Goal: Information Seeking & Learning: Learn about a topic

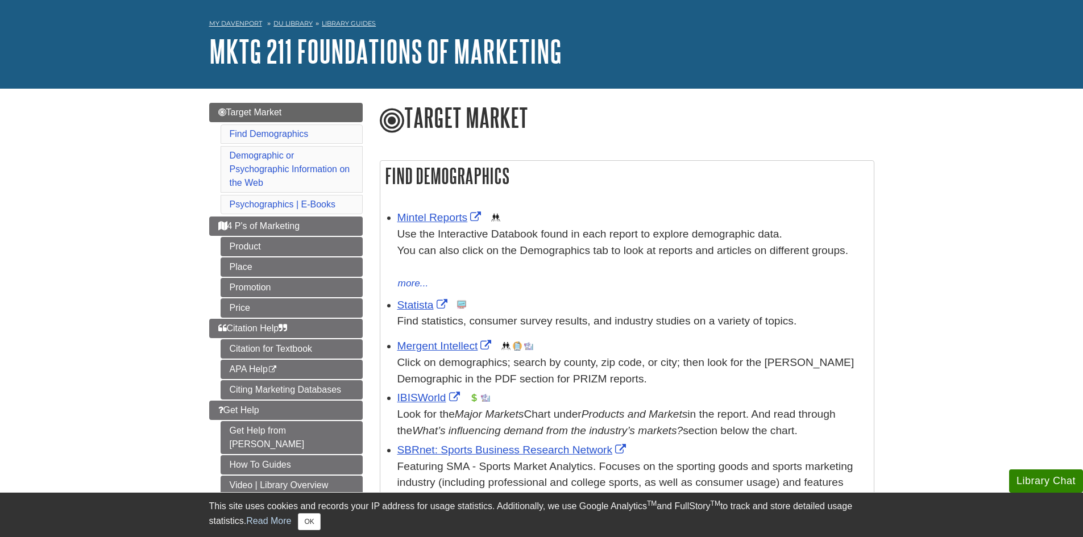
scroll to position [57, 0]
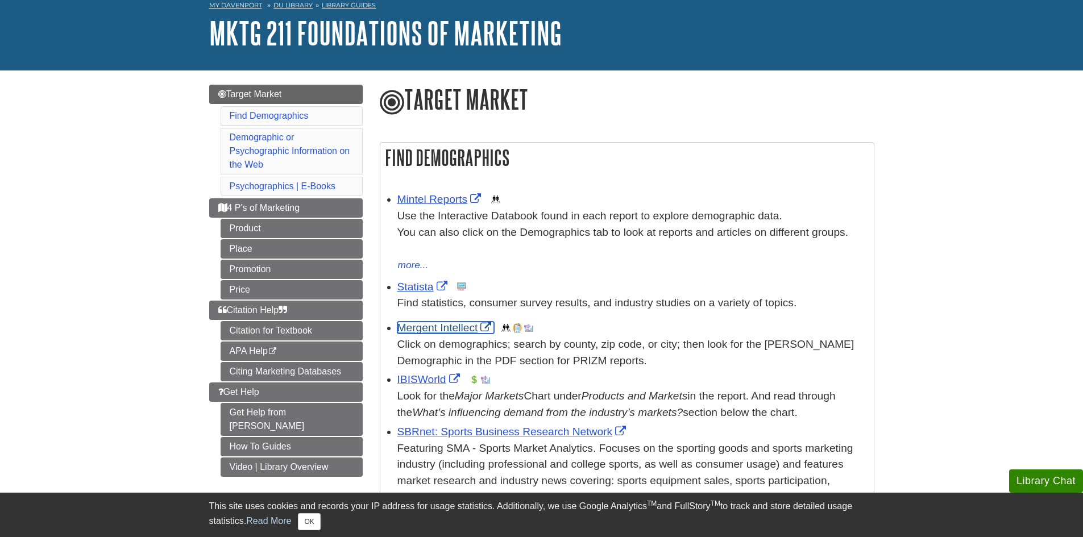
click at [424, 329] on link "Mergent Intellect" at bounding box center [445, 328] width 97 height 12
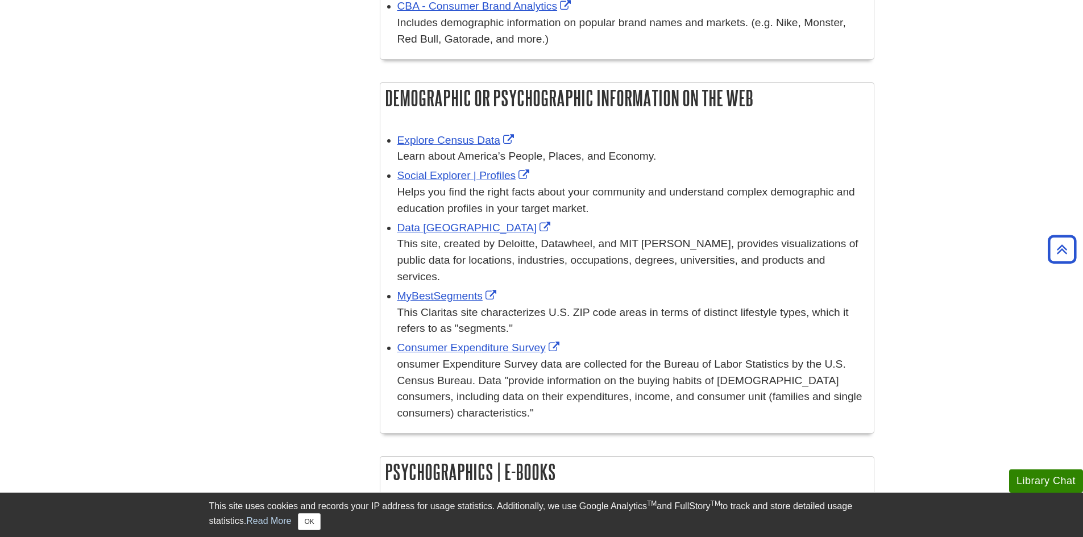
scroll to position [625, 0]
click at [476, 135] on link "Explore Census Data" at bounding box center [456, 140] width 119 height 12
click at [483, 347] on link "Consumer Expenditure Survey" at bounding box center [479, 347] width 165 height 12
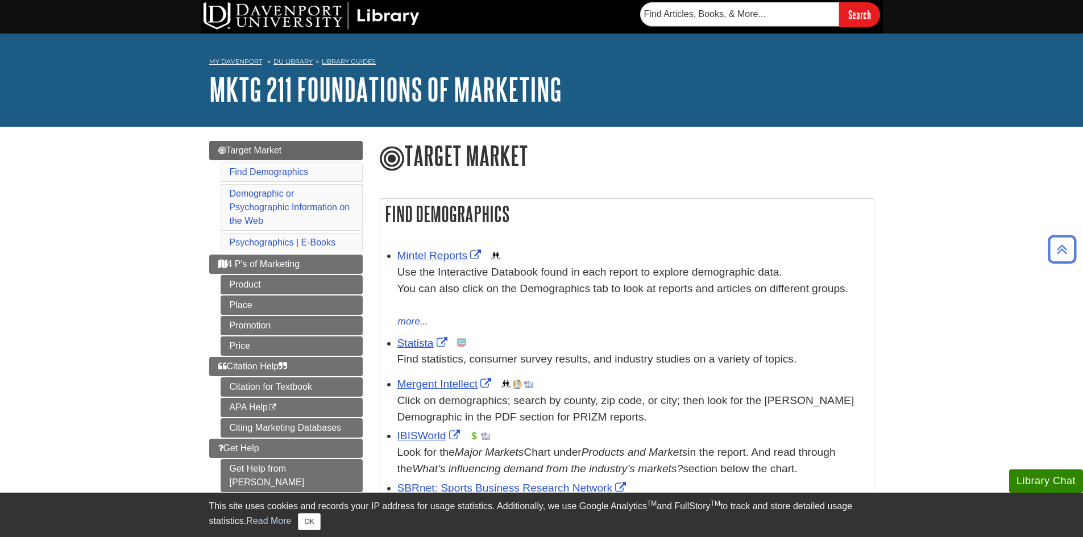
scroll to position [0, 0]
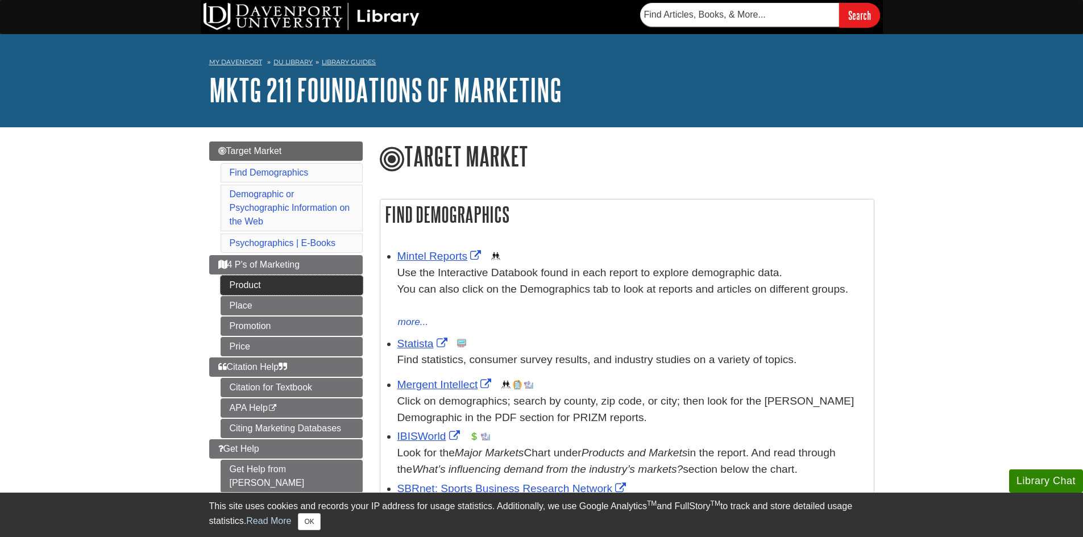
click at [308, 284] on link "Product" at bounding box center [292, 285] width 142 height 19
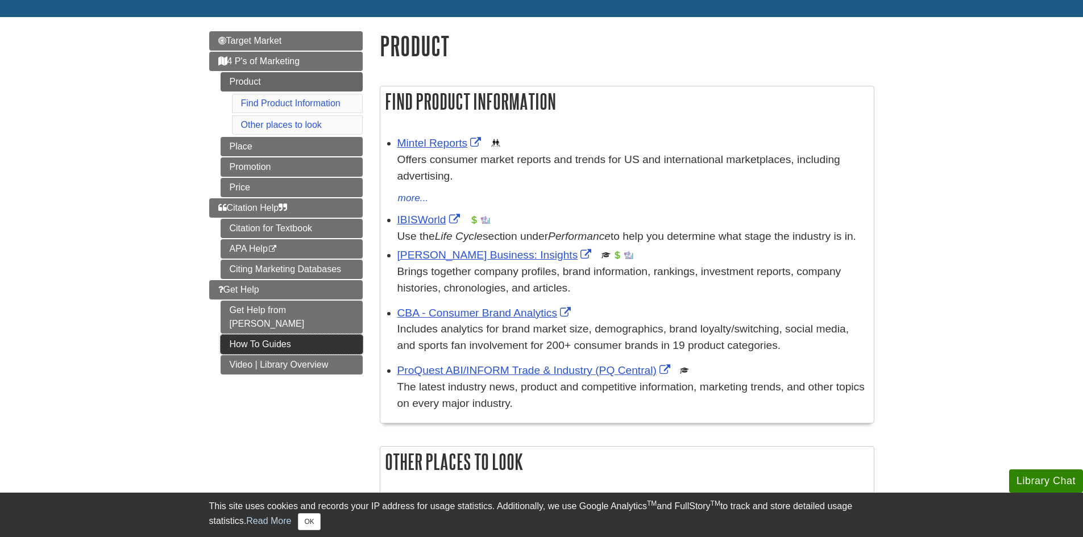
scroll to position [114, 0]
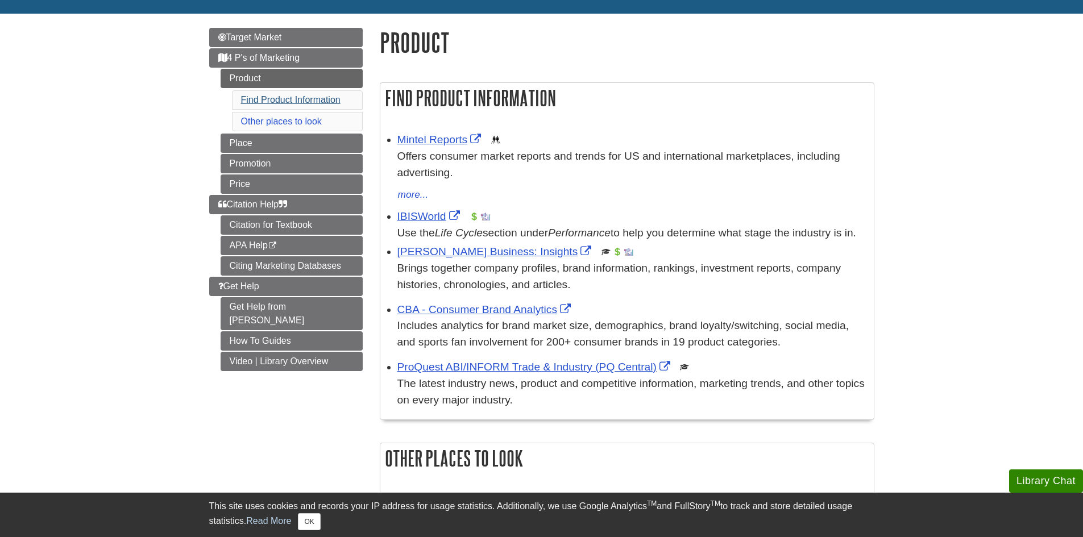
click at [287, 94] on li "Find Product Information" at bounding box center [297, 99] width 131 height 19
click at [285, 99] on link "Find Product Information" at bounding box center [290, 100] width 99 height 10
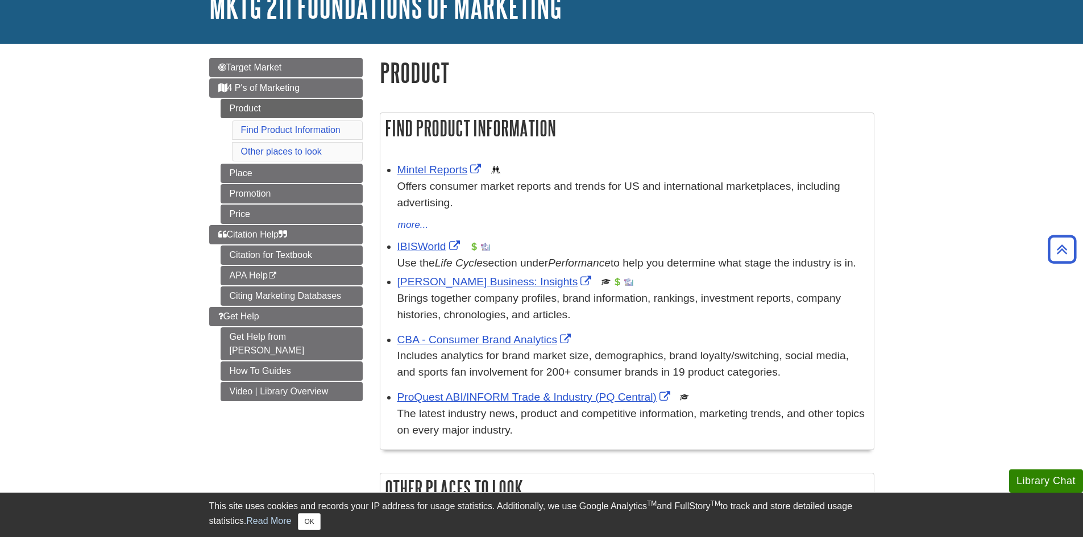
scroll to position [82, 0]
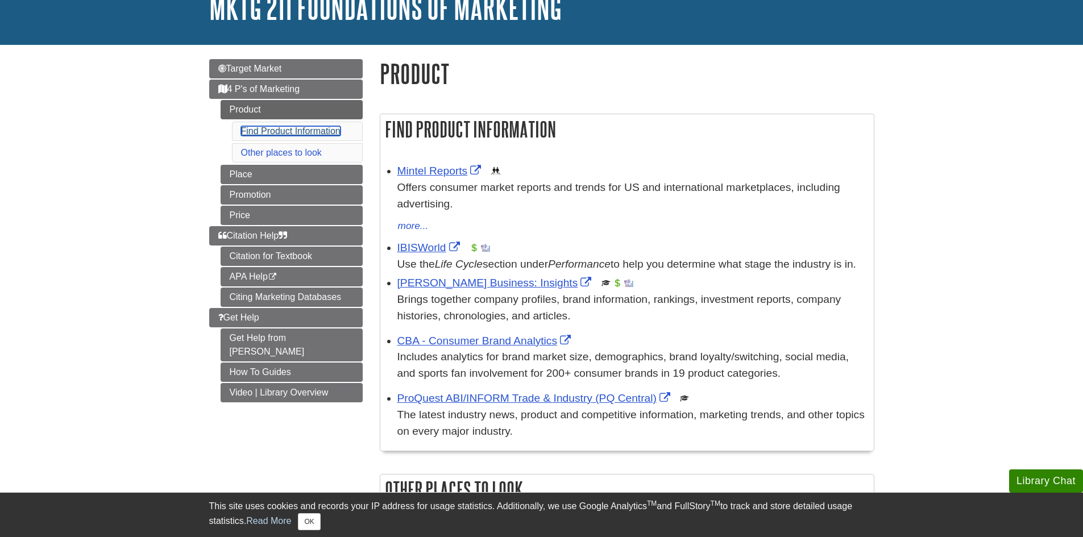
click at [329, 135] on link "Find Product Information" at bounding box center [290, 131] width 99 height 10
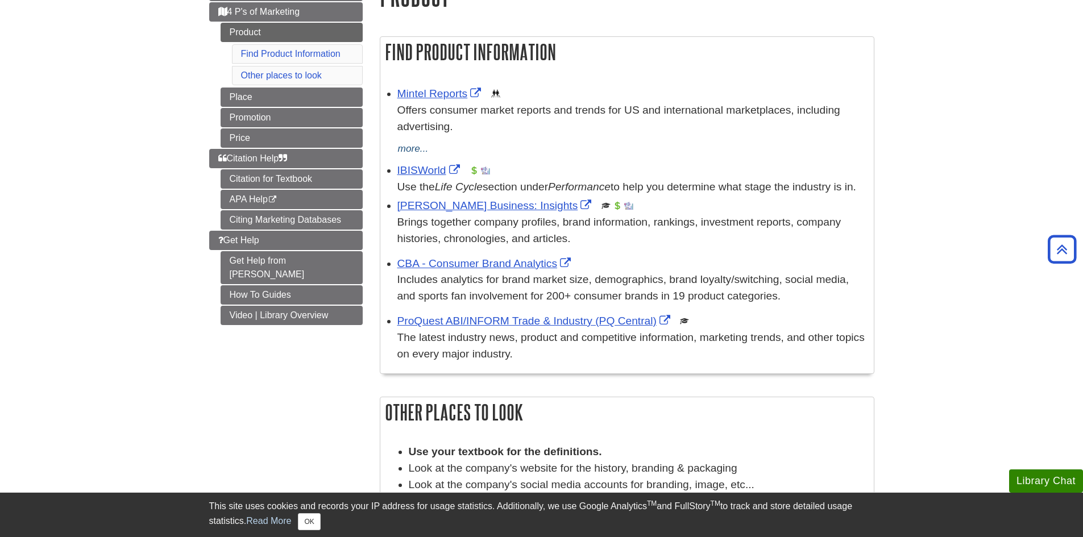
scroll to position [139, 0]
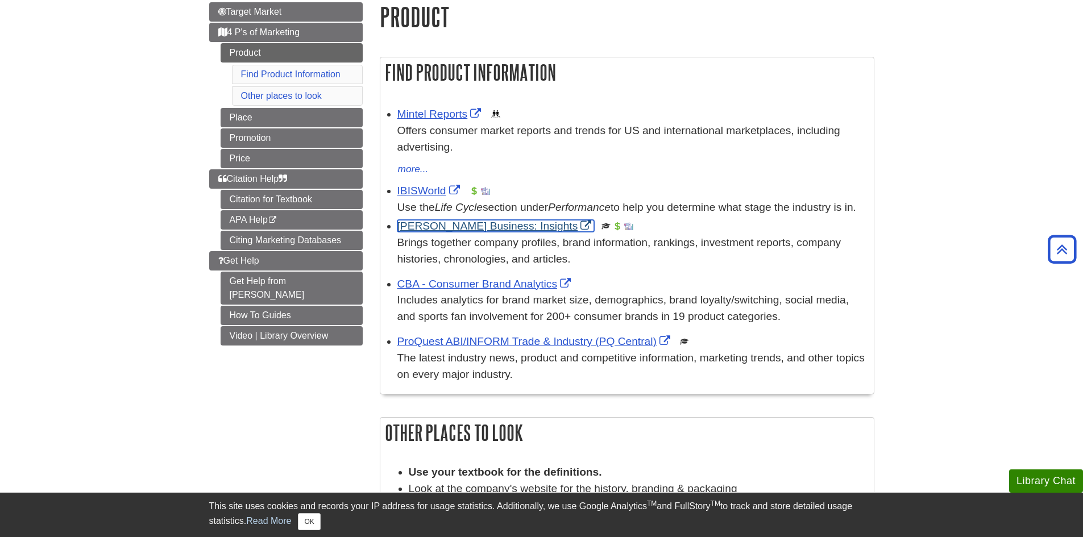
click at [438, 232] on link "Gale Business: Insights" at bounding box center [495, 226] width 197 height 12
